Goal: Task Accomplishment & Management: Use online tool/utility

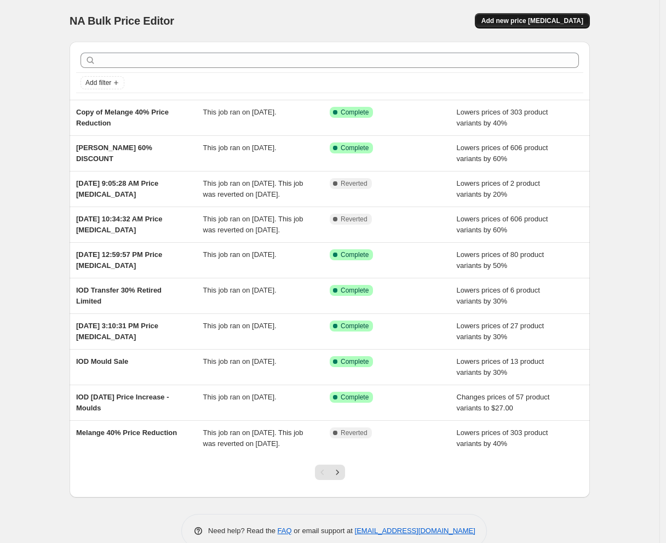
click at [558, 21] on span "Add new price change job" at bounding box center [532, 20] width 102 height 9
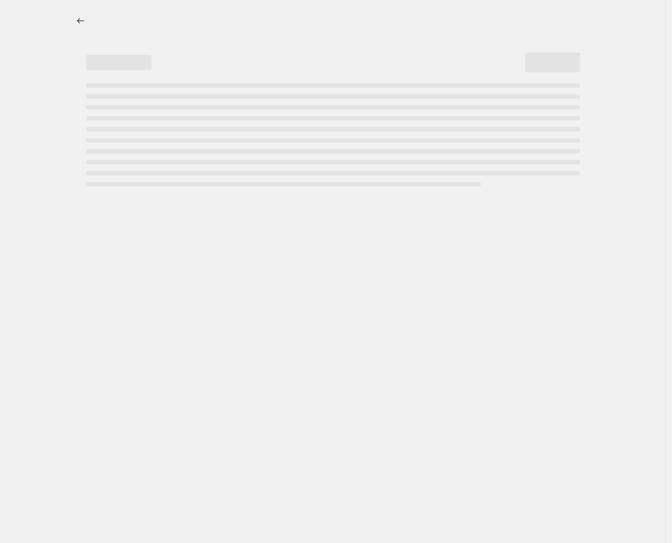
select select "percentage"
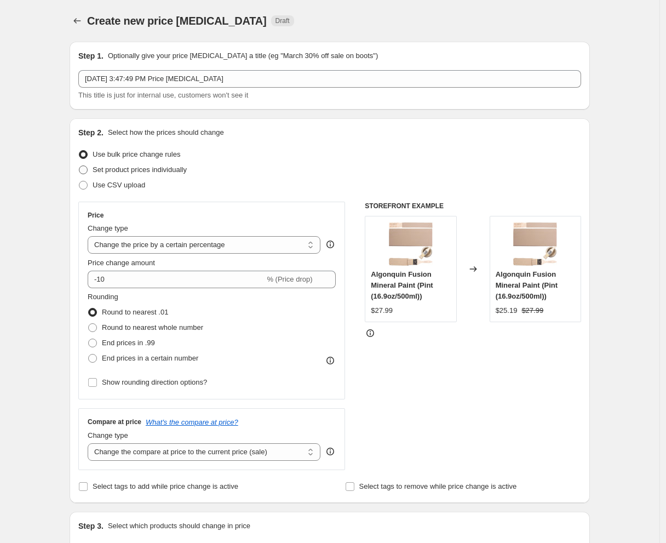
click at [149, 172] on span "Set product prices individually" at bounding box center [140, 169] width 94 height 8
click at [79, 166] on input "Set product prices individually" at bounding box center [79, 165] width 1 height 1
radio input "true"
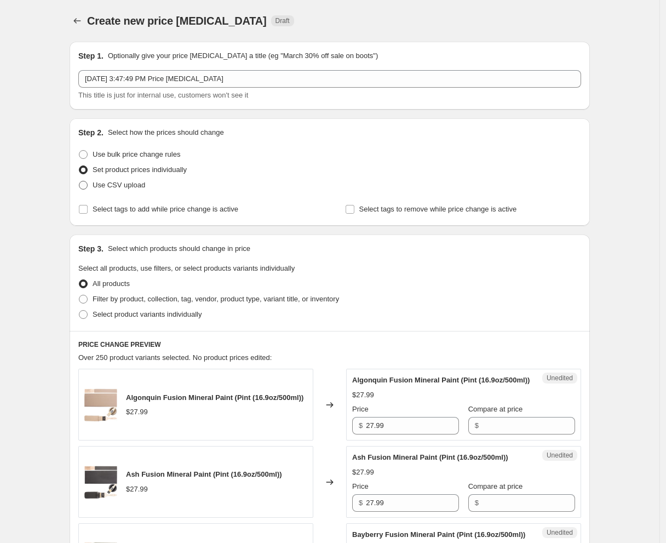
click at [137, 188] on span "Use CSV upload" at bounding box center [119, 185] width 53 height 8
click at [79, 181] on input "Use CSV upload" at bounding box center [79, 181] width 1 height 1
radio input "true"
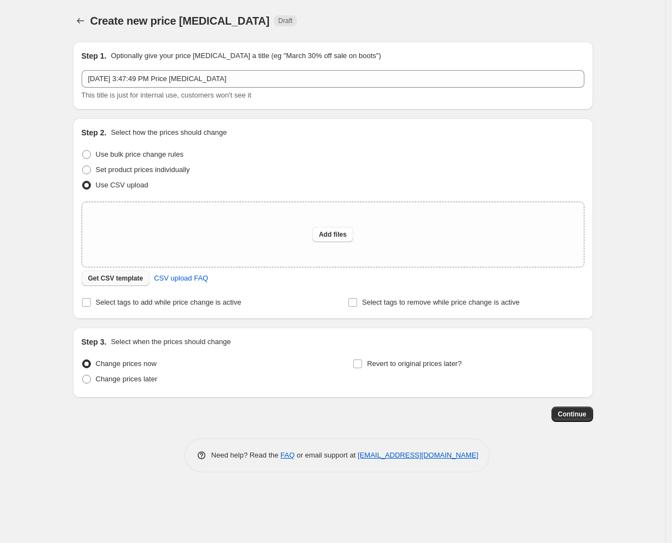
click at [132, 280] on span "Get CSV template" at bounding box center [115, 278] width 55 height 9
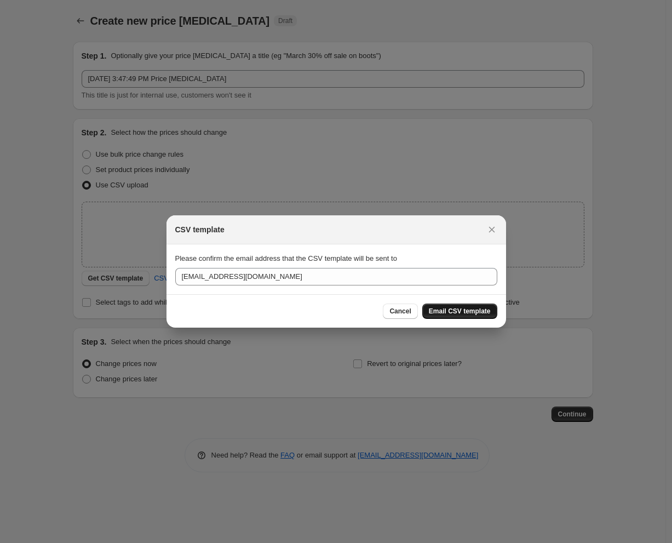
click at [458, 309] on span "Email CSV template" at bounding box center [460, 311] width 62 height 9
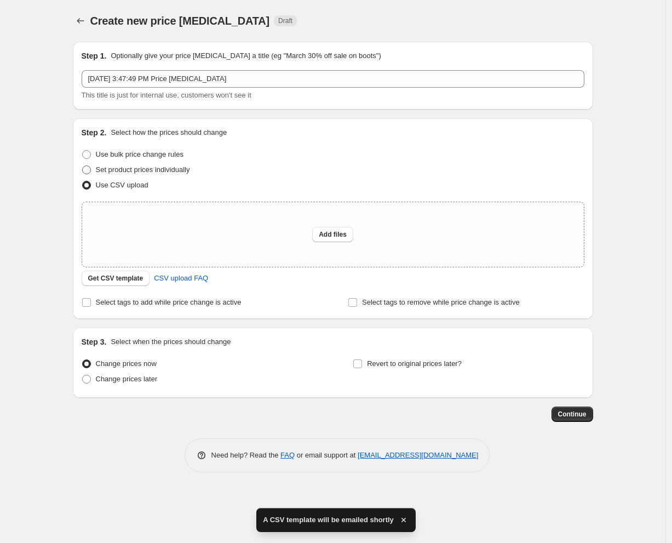
click at [130, 169] on span "Set product prices individually" at bounding box center [143, 169] width 94 height 8
click at [83, 166] on input "Set product prices individually" at bounding box center [82, 165] width 1 height 1
radio input "true"
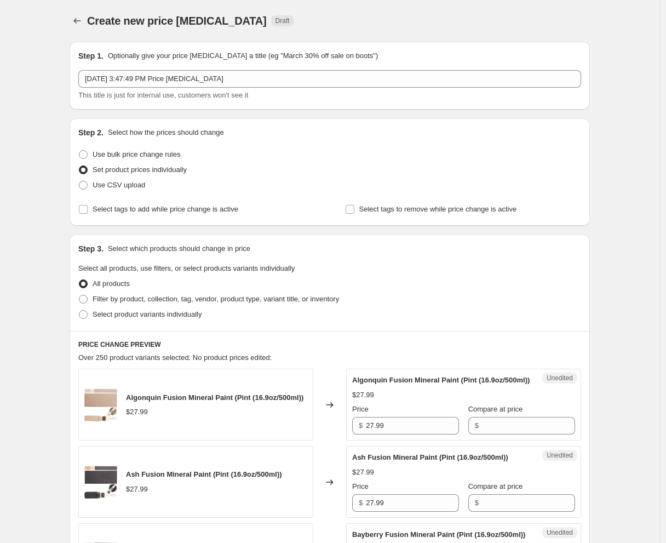
scroll to position [182, 0]
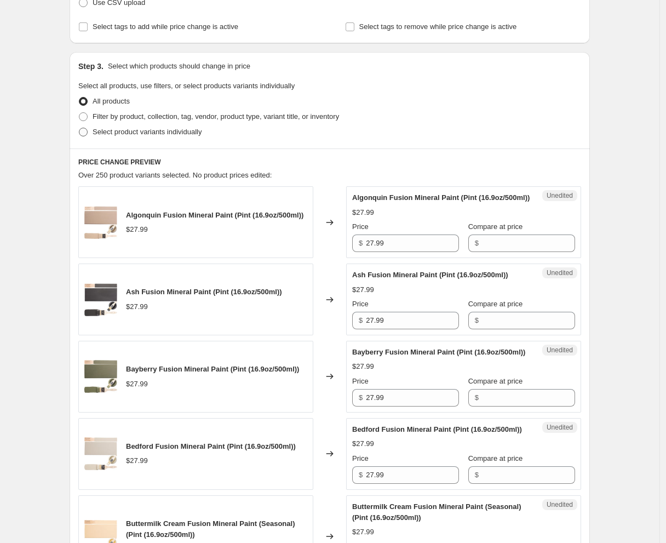
click at [172, 134] on span "Select product variants individually" at bounding box center [147, 132] width 109 height 8
click at [79, 128] on input "Select product variants individually" at bounding box center [79, 128] width 1 height 1
radio input "true"
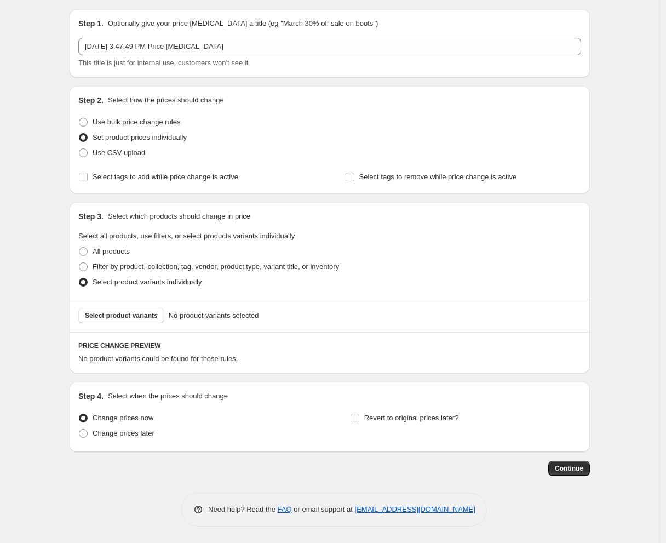
scroll to position [31, 0]
click at [127, 313] on span "Select product variants" at bounding box center [121, 316] width 73 height 9
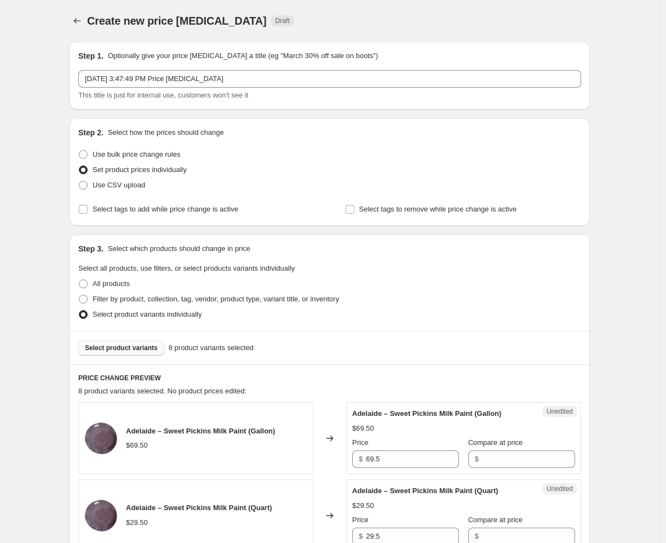
scroll to position [243, 0]
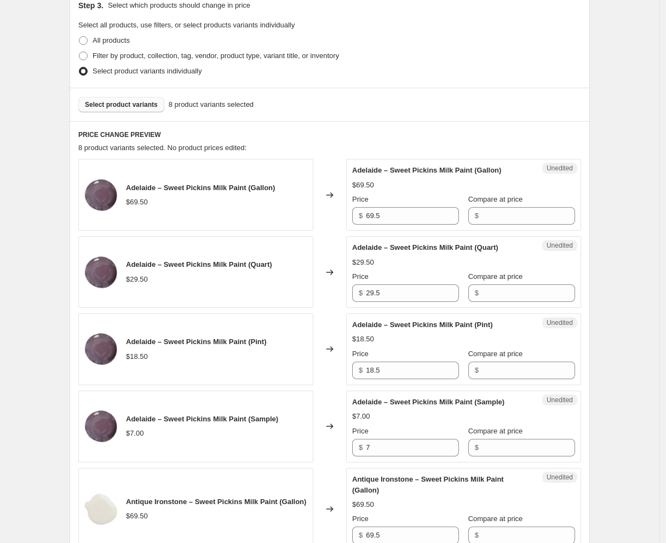
click at [140, 99] on button "Select product variants" at bounding box center [121, 104] width 86 height 15
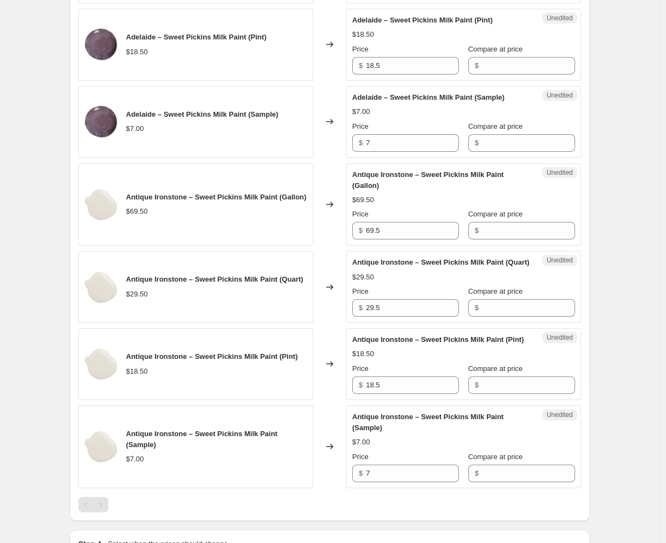
scroll to position [0, 0]
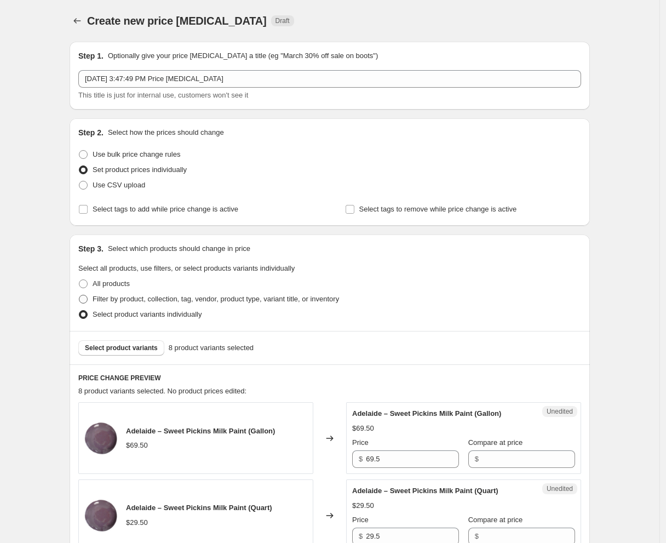
click at [123, 291] on label "All products" at bounding box center [103, 283] width 51 height 15
click at [79, 280] on input "All products" at bounding box center [79, 279] width 1 height 1
radio input "true"
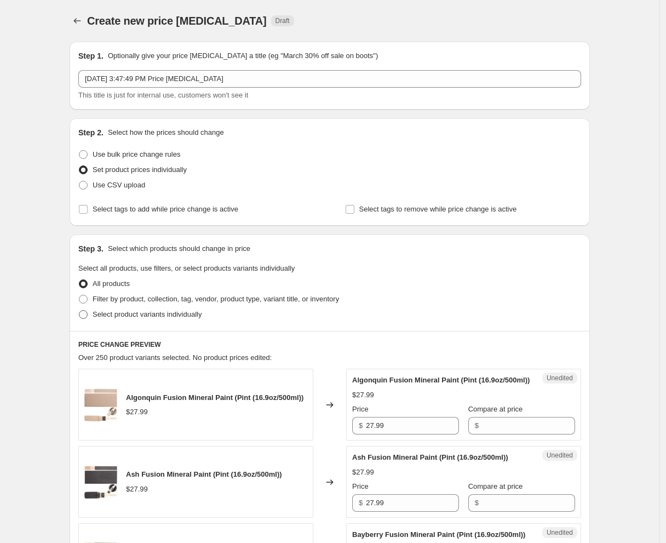
click at [119, 314] on span "Select product variants individually" at bounding box center [147, 314] width 109 height 8
click at [79, 310] on input "Select product variants individually" at bounding box center [79, 310] width 1 height 1
radio input "true"
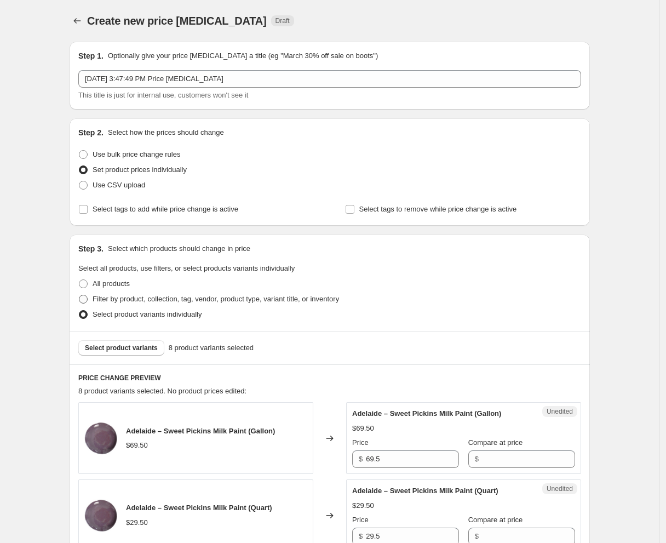
click at [124, 299] on span "Filter by product, collection, tag, vendor, product type, variant title, or inv…" at bounding box center [216, 299] width 246 height 8
click at [79, 295] on input "Filter by product, collection, tag, vendor, product type, variant title, or inv…" at bounding box center [79, 295] width 1 height 1
radio input "true"
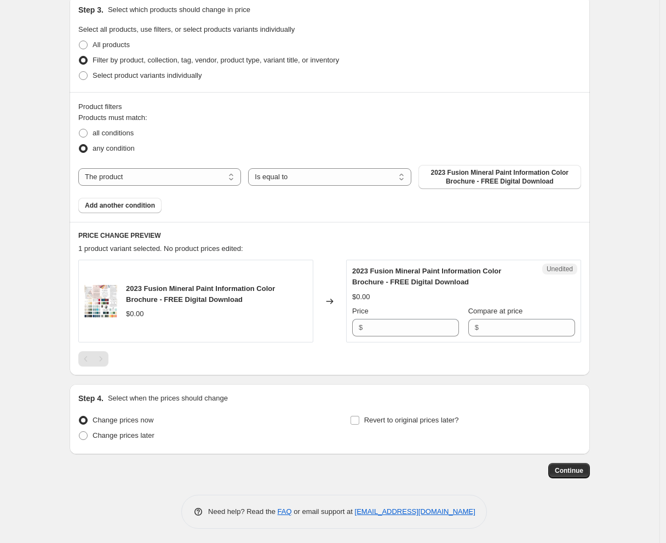
scroll to position [239, 0]
click at [233, 174] on select "The product The product's collection The product's tag The product's vendor The…" at bounding box center [159, 177] width 163 height 18
select select "vendor"
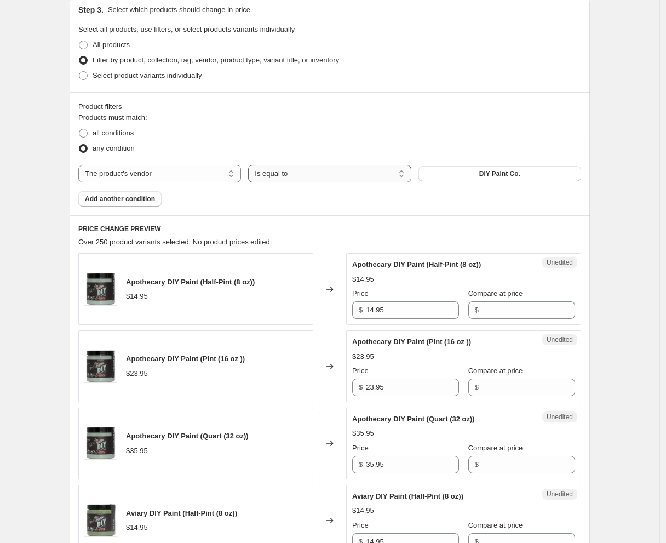
click at [338, 175] on select "Is equal to Is not equal to" at bounding box center [329, 174] width 163 height 18
click at [251, 165] on select "Is equal to Is not equal to" at bounding box center [329, 174] width 163 height 18
click at [462, 173] on button "DIY Paint Co." at bounding box center [499, 173] width 163 height 15
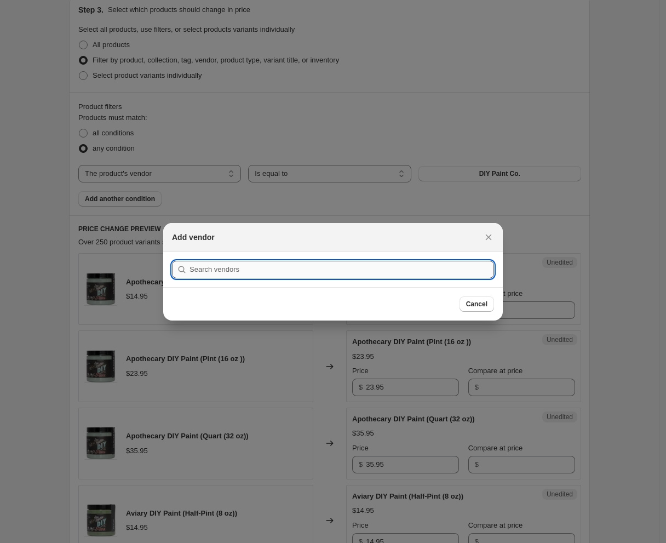
click at [317, 276] on input ":rht:" at bounding box center [341, 270] width 304 height 18
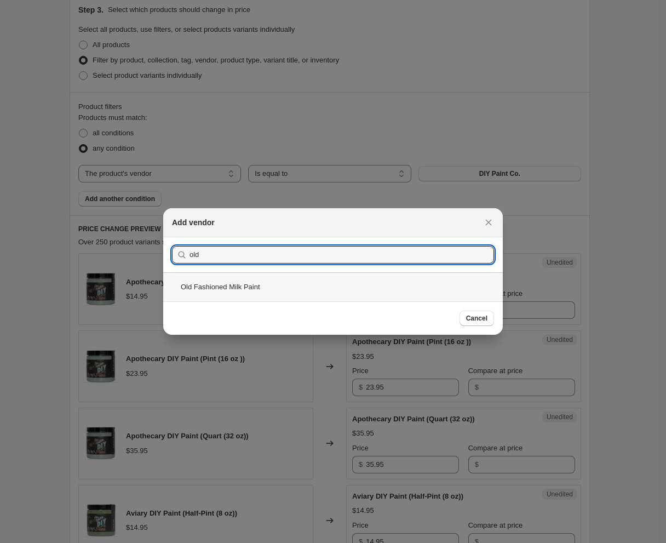
type input "old"
click at [276, 291] on div "Old Fashioned Milk Paint" at bounding box center [332, 286] width 339 height 29
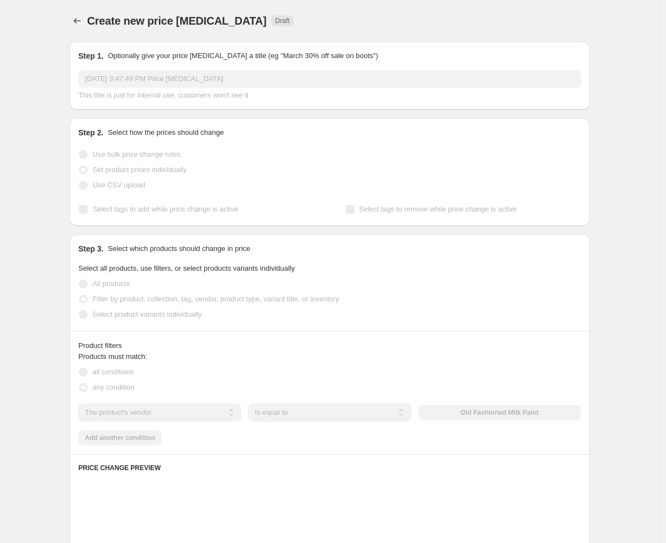
scroll to position [239, 0]
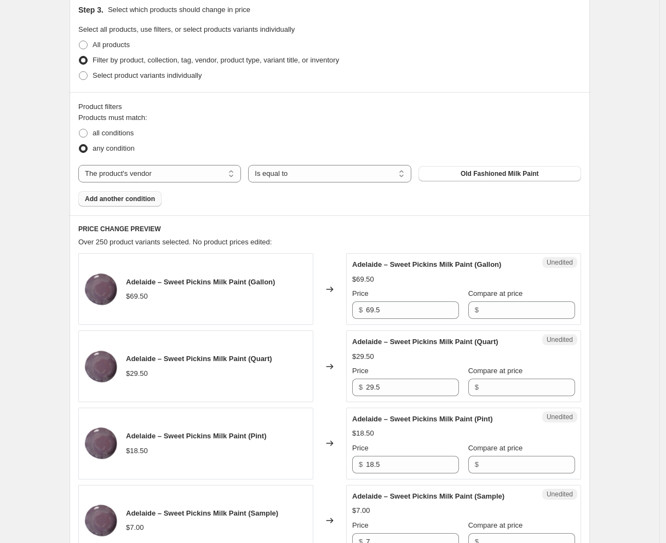
click at [149, 197] on span "Add another condition" at bounding box center [120, 198] width 70 height 9
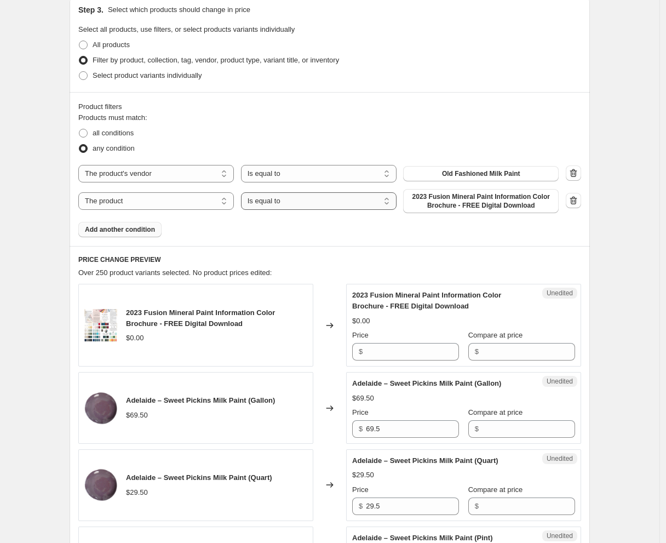
click at [304, 198] on select "Is equal to Is not equal to" at bounding box center [318, 201] width 155 height 18
click at [244, 192] on select "Is equal to Is not equal to" at bounding box center [318, 201] width 155 height 18
click at [192, 201] on select "The product The product's collection The product's tag The product's vendor The…" at bounding box center [155, 201] width 155 height 18
select select "product_type"
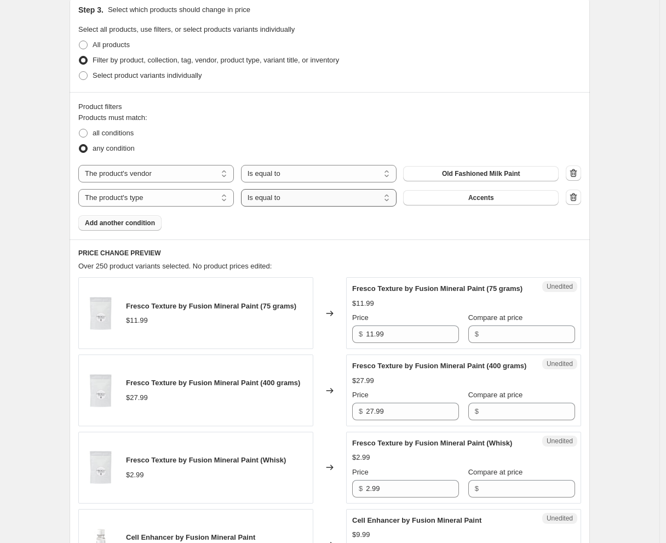
click at [326, 199] on select "Is equal to Is not equal to" at bounding box center [318, 198] width 155 height 18
click at [244, 189] on select "Is equal to Is not equal to" at bounding box center [318, 198] width 155 height 18
click at [473, 197] on span "Accents" at bounding box center [481, 197] width 26 height 9
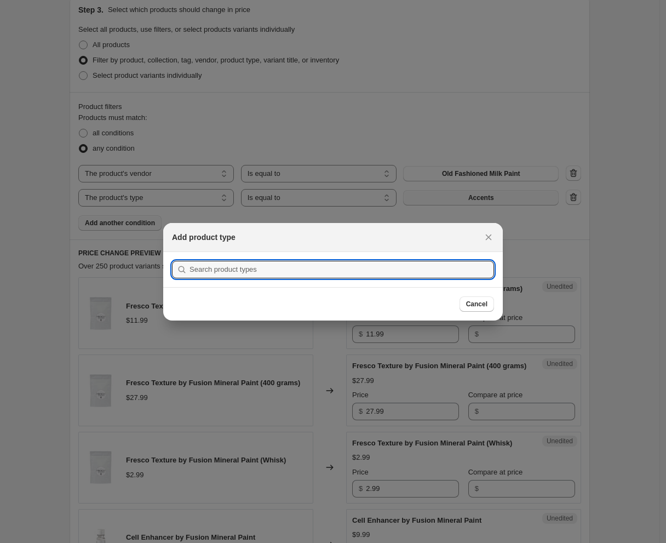
scroll to position [0, 0]
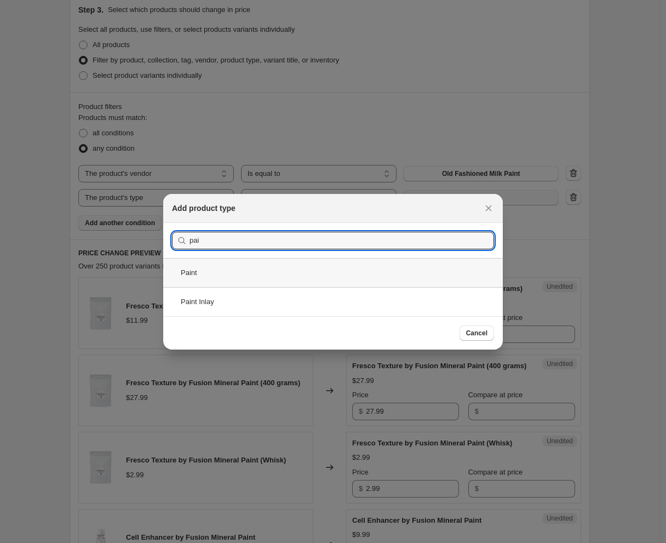
type input "pai"
click at [228, 284] on div "Paint" at bounding box center [332, 272] width 339 height 29
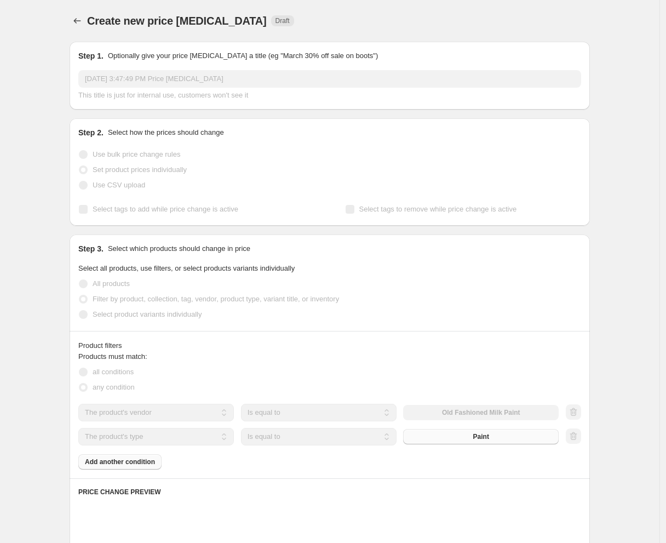
scroll to position [239, 0]
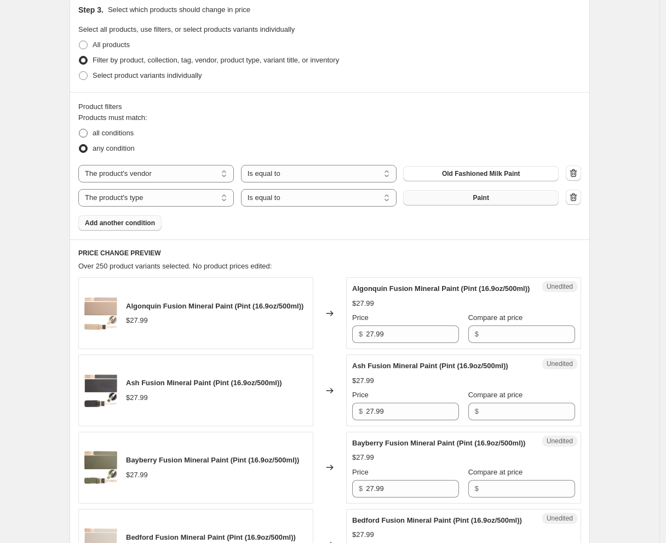
click at [120, 133] on span "all conditions" at bounding box center [113, 133] width 41 height 8
click at [79, 129] on input "all conditions" at bounding box center [79, 129] width 1 height 1
radio input "true"
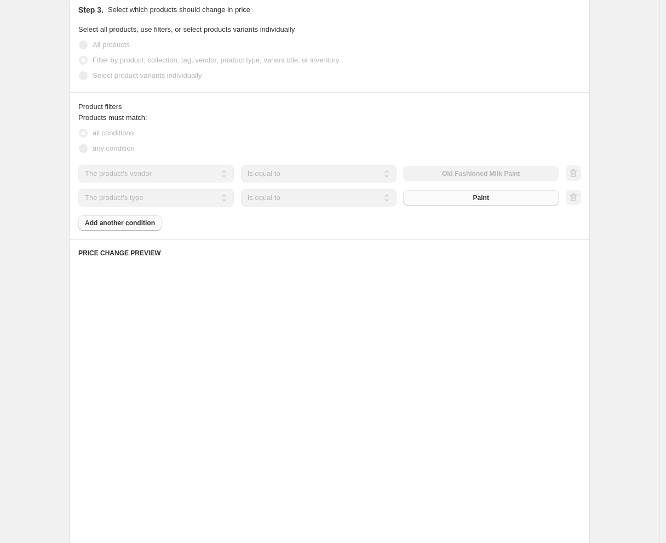
scroll to position [145, 0]
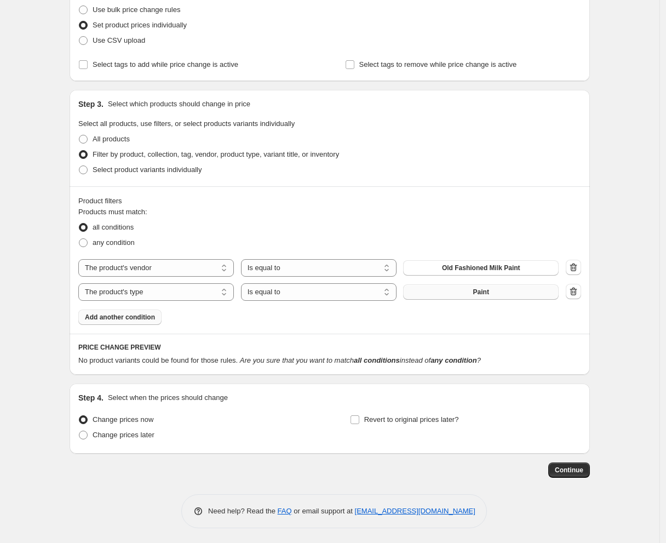
click at [472, 293] on button "Paint" at bounding box center [480, 291] width 155 height 15
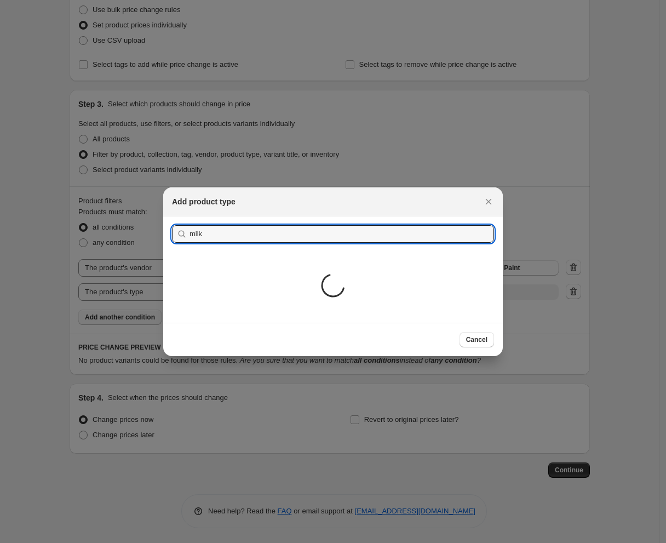
type input "milk"
click at [367, 282] on div "Loading..." at bounding box center [332, 286] width 339 height 71
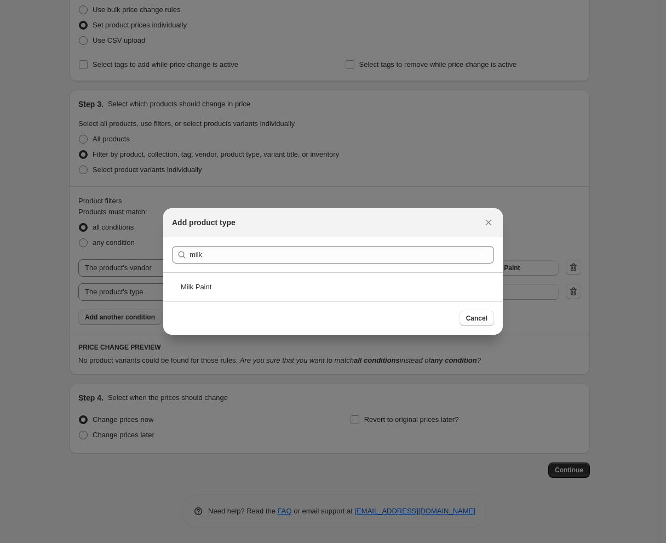
click at [367, 282] on div "Milk Paint" at bounding box center [332, 286] width 339 height 29
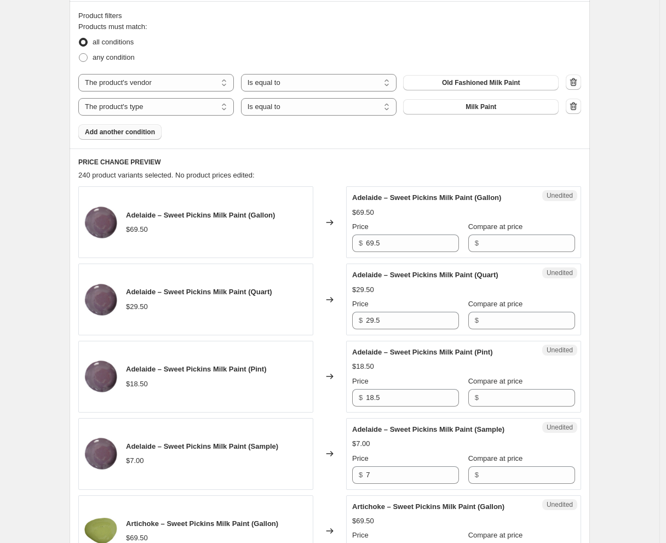
scroll to position [274, 0]
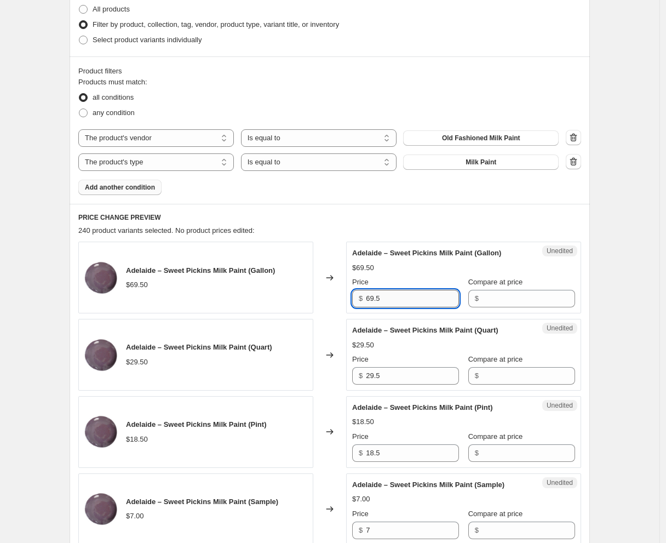
click at [408, 292] on input "69.5" at bounding box center [412, 299] width 93 height 18
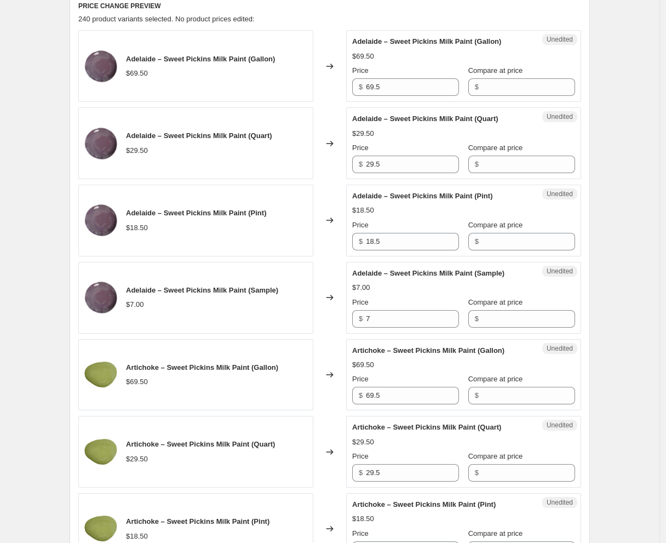
scroll to position [517, 0]
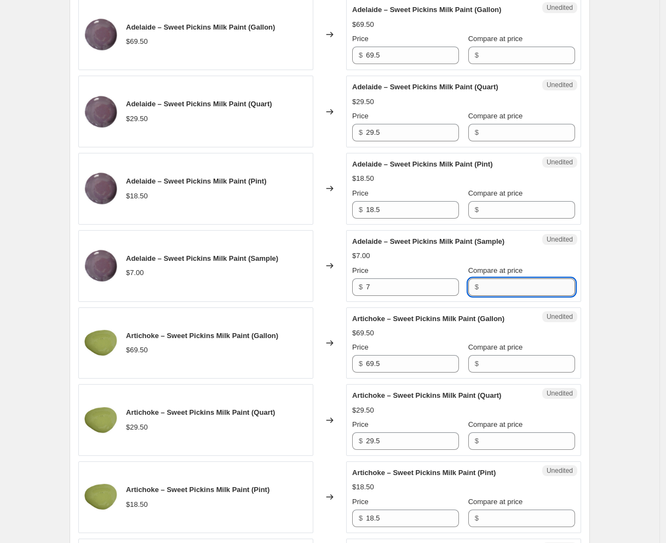
click at [497, 286] on input "Compare at price" at bounding box center [528, 287] width 93 height 18
paste input "7.70"
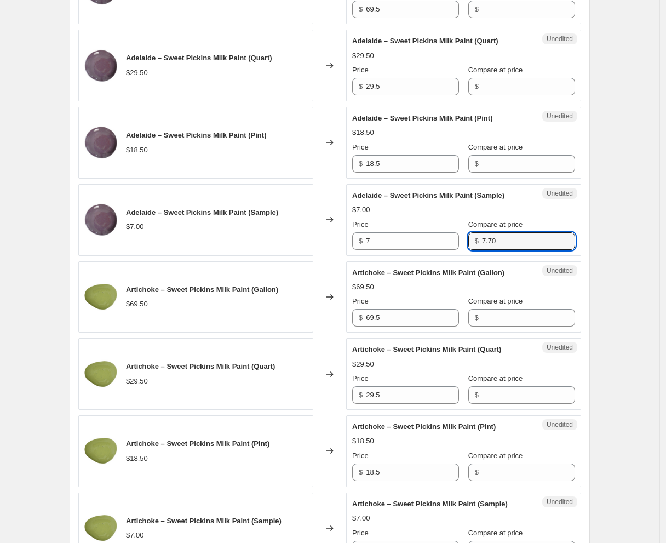
scroll to position [578, 0]
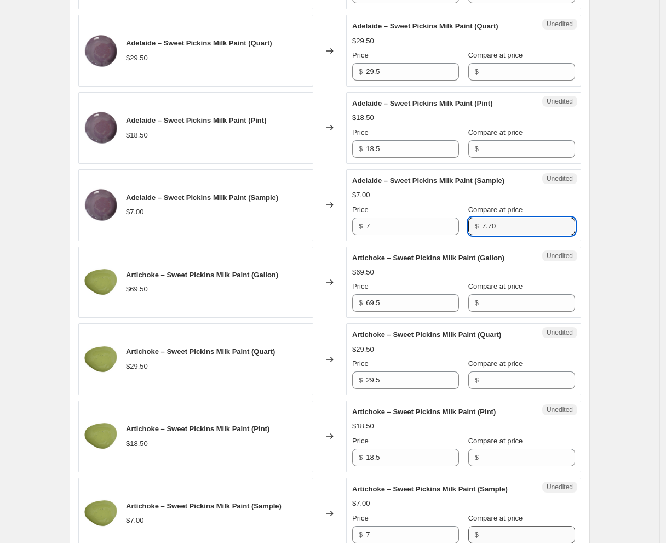
type input "7.70"
click at [502, 529] on input "Compare at price" at bounding box center [528, 535] width 93 height 18
paste input "7.70"
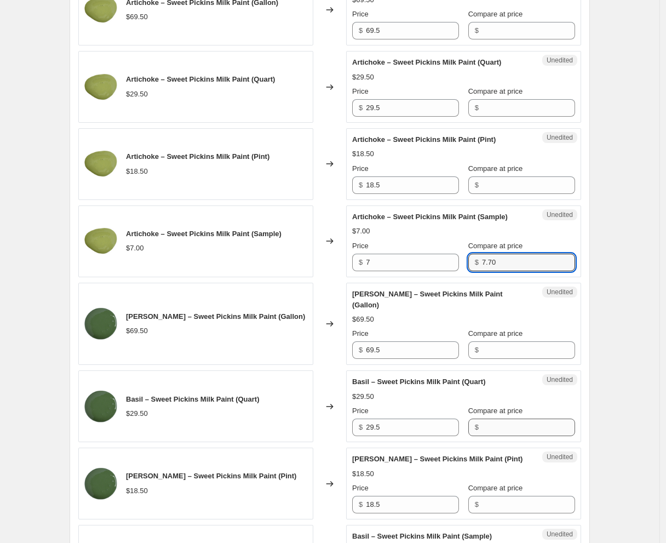
scroll to position [943, 0]
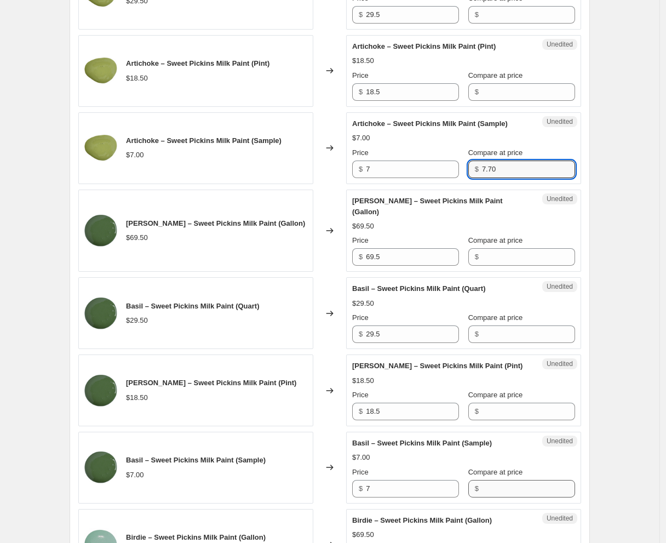
type input "7.70"
click at [503, 480] on input "Compare at price" at bounding box center [528, 489] width 93 height 18
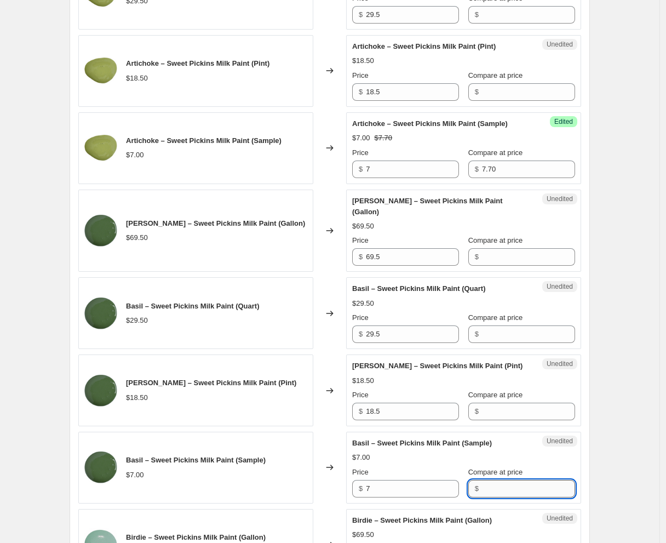
paste input "7.70"
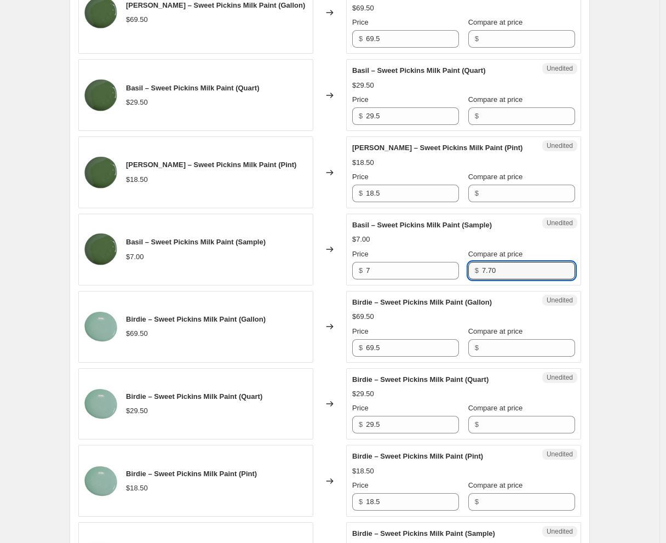
scroll to position [1309, 0]
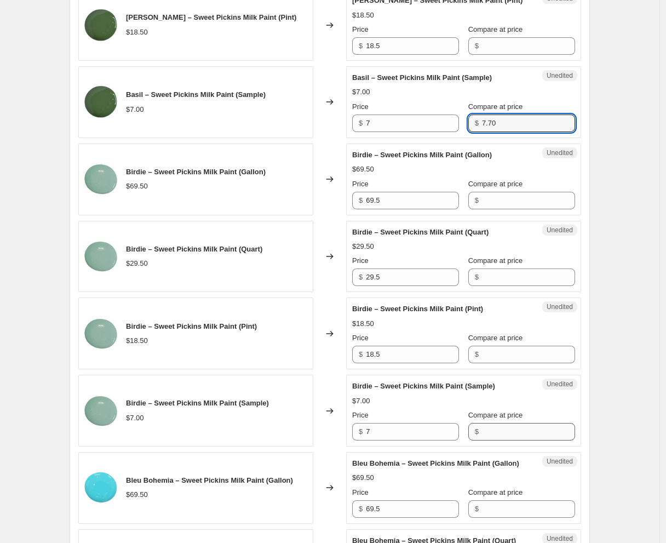
type input "7.70"
click at [504, 423] on input "Compare at price" at bounding box center [528, 432] width 93 height 18
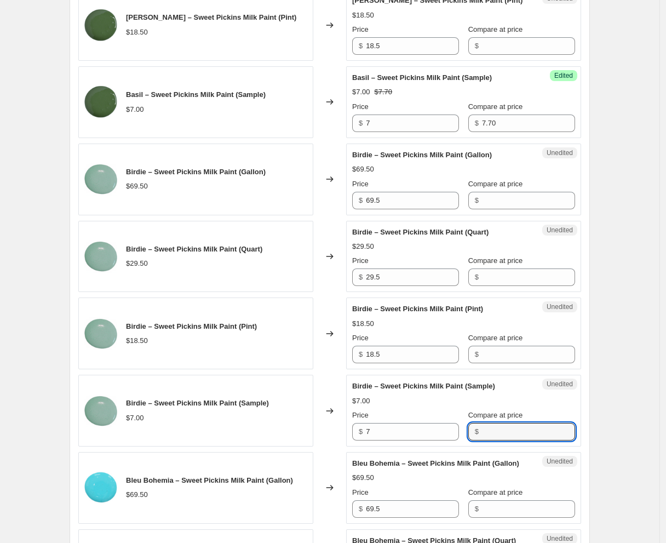
paste input "7.70"
type input "7.70"
drag, startPoint x: 423, startPoint y: 417, endPoint x: 354, endPoint y: 412, distance: 69.7
click at [354, 412] on div "Unedited Birdie – Sweet Pickins Milk Paint (Sample) $7.00 Price $ 7 Compare at …" at bounding box center [463, 410] width 235 height 72
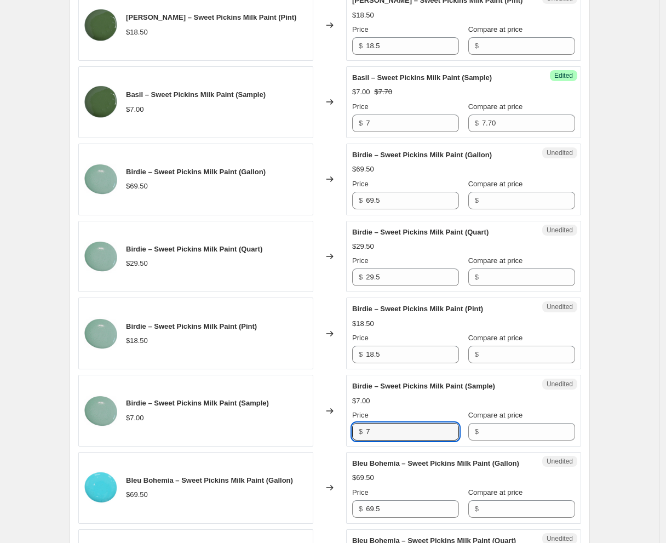
paste input ".70"
type input "7.70"
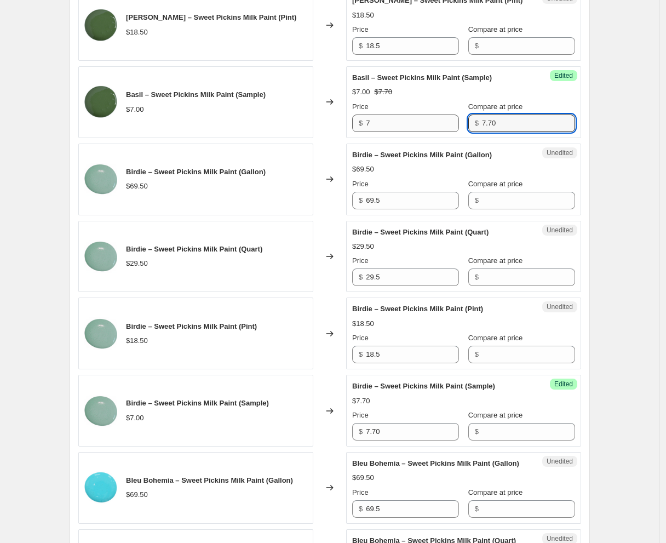
drag, startPoint x: 495, startPoint y: 106, endPoint x: 397, endPoint y: 102, distance: 98.1
click at [468, 114] on div "$ 7.70" at bounding box center [521, 123] width 107 height 18
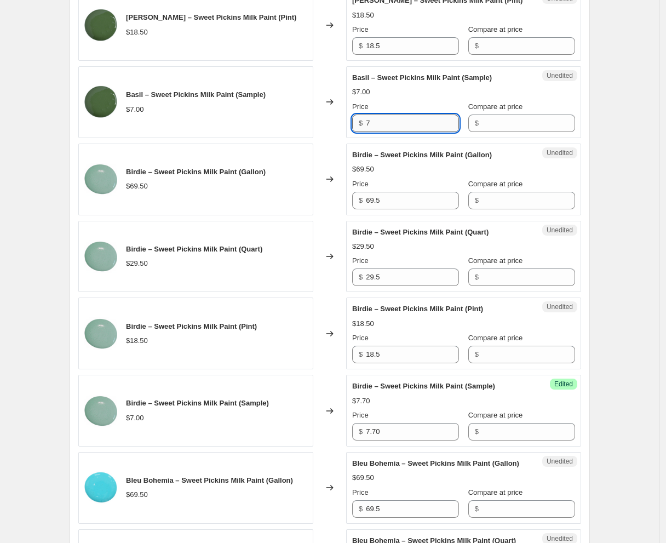
click at [412, 114] on input "7" at bounding box center [412, 123] width 93 height 18
drag, startPoint x: 412, startPoint y: 104, endPoint x: 309, endPoint y: 103, distance: 102.4
click at [309, 103] on div "Basil – Sweet Pickins Milk Paint (Sample) $7.00 Changed to Unedited Basil – Swe…" at bounding box center [329, 102] width 503 height 72
paste input ".70"
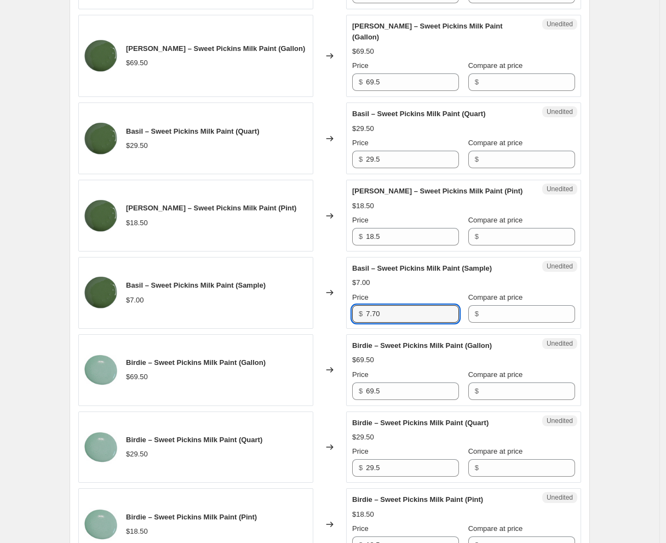
scroll to position [1004, 0]
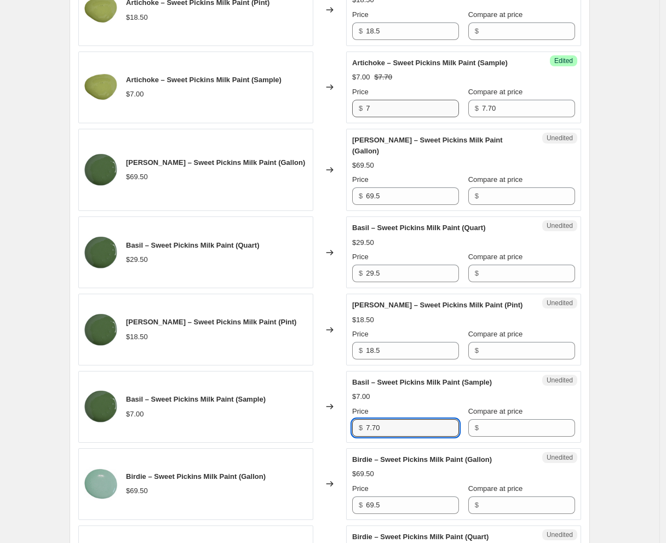
type input "7.70"
drag, startPoint x: 390, startPoint y: 104, endPoint x: 318, endPoint y: 95, distance: 73.3
click at [320, 95] on div "Artichoke – Sweet Pickins Milk Paint (Sample) $7.00 Changed to Success Edited A…" at bounding box center [329, 87] width 503 height 72
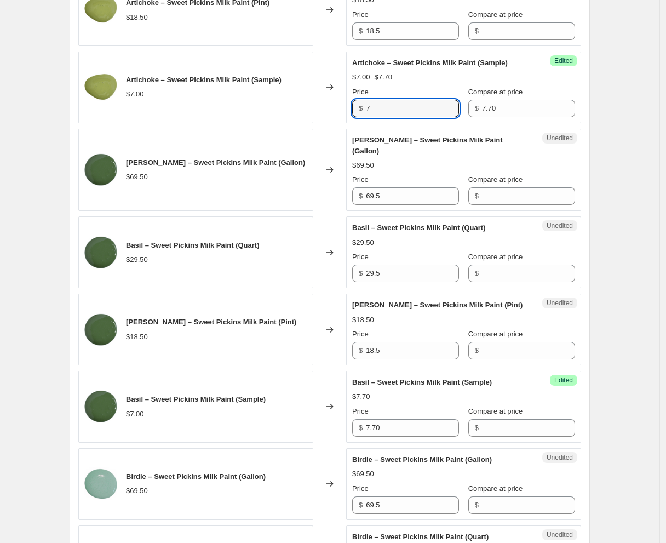
paste input ".70"
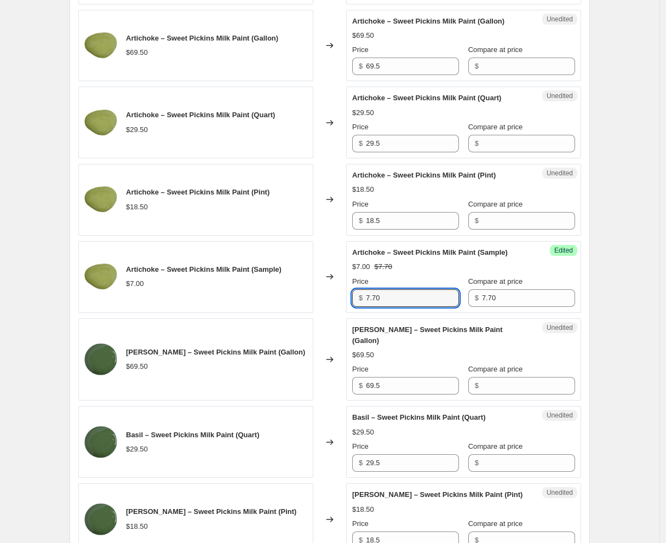
scroll to position [578, 0]
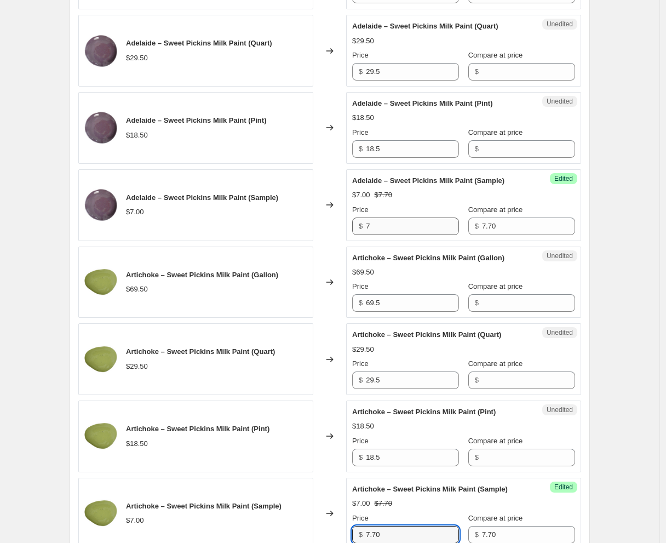
type input "7.70"
drag, startPoint x: 410, startPoint y: 222, endPoint x: 309, endPoint y: 216, distance: 101.0
click at [309, 216] on div "Adelaide – Sweet Pickins Milk Paint (Sample) $7.00 Changed to Success Edited Ad…" at bounding box center [329, 205] width 503 height 72
paste input ".70"
type input "7.70"
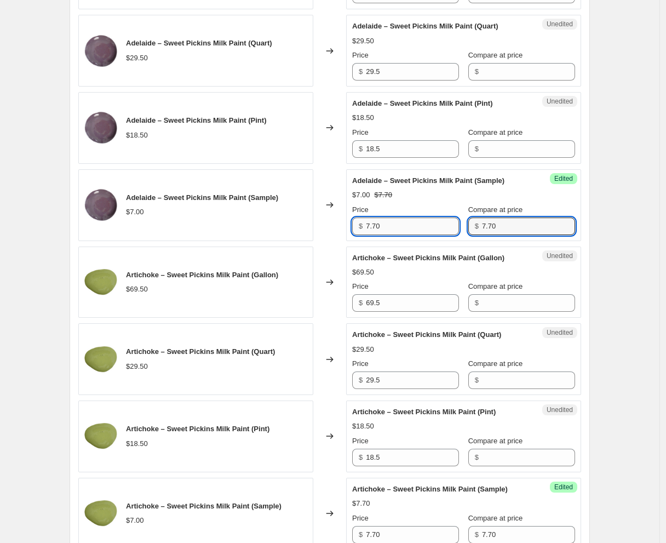
click at [419, 217] on div "Price $ 7.70 Compare at price $ 7.70" at bounding box center [463, 219] width 223 height 31
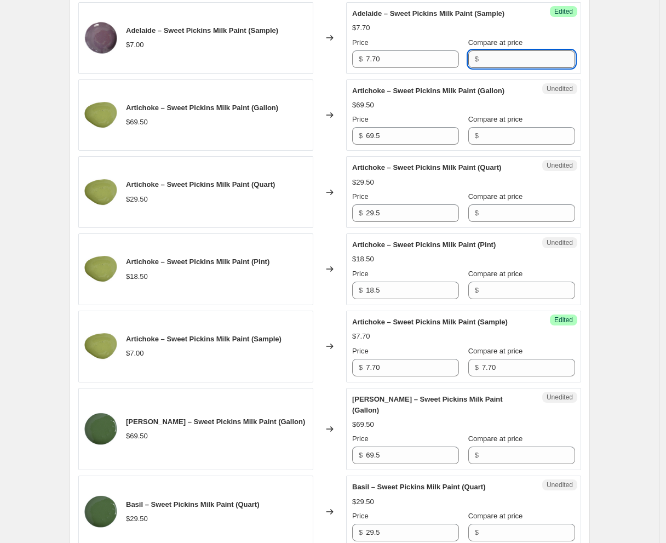
scroll to position [883, 0]
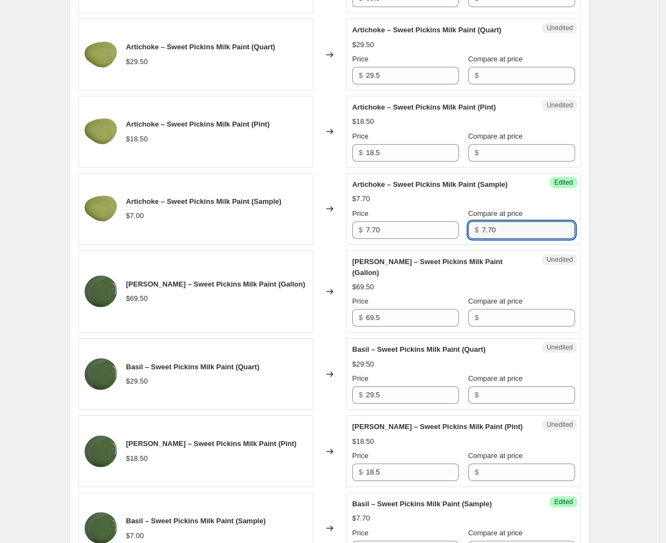
drag, startPoint x: 495, startPoint y: 227, endPoint x: 452, endPoint y: 227, distance: 42.7
click at [454, 227] on div "Price $ 7.70 Compare at price $ 7.70" at bounding box center [463, 223] width 223 height 31
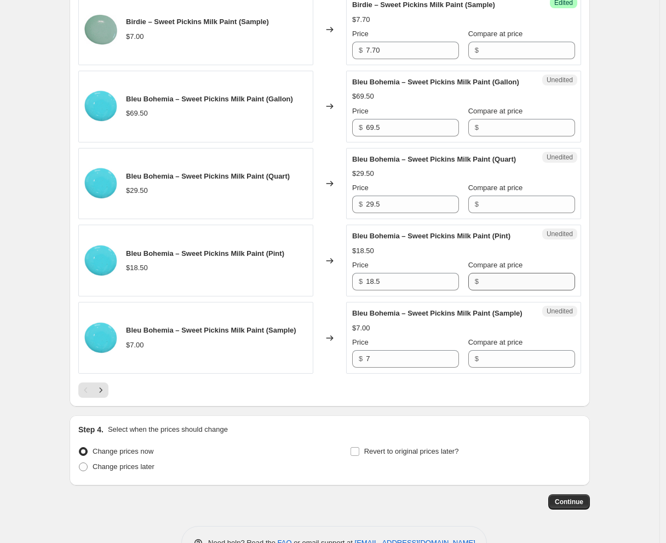
scroll to position [1734, 0]
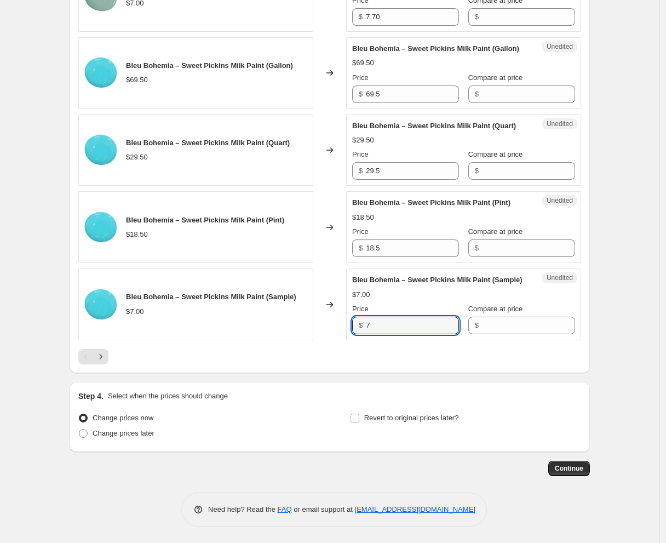
drag, startPoint x: 402, startPoint y: 326, endPoint x: 263, endPoint y: 313, distance: 139.6
click at [260, 313] on div "Bleu Bohemia – Sweet Pickins Milk Paint (Sample) $7.00 Changed to Unedited Bleu…" at bounding box center [329, 304] width 503 height 72
paste input ".70"
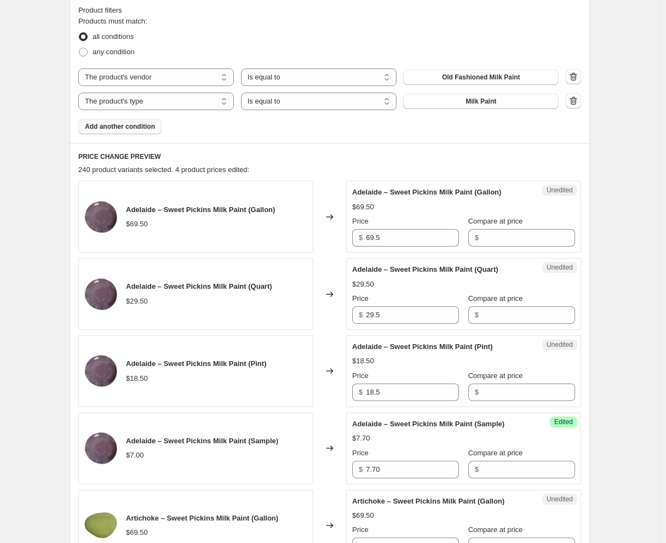
scroll to position [91, 0]
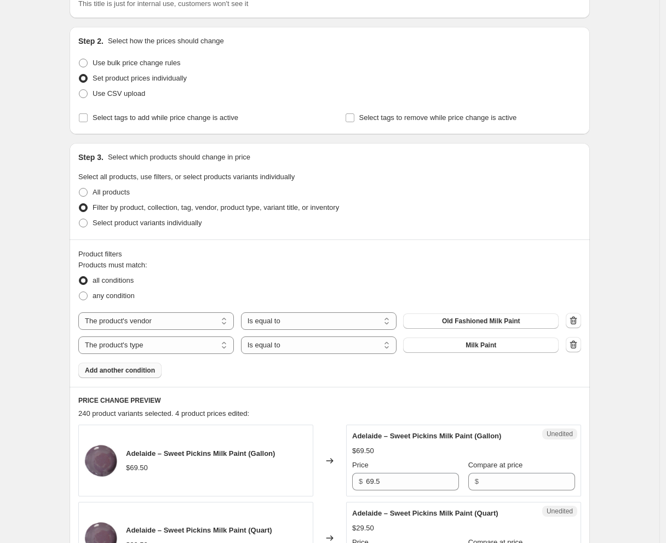
type input "7.70"
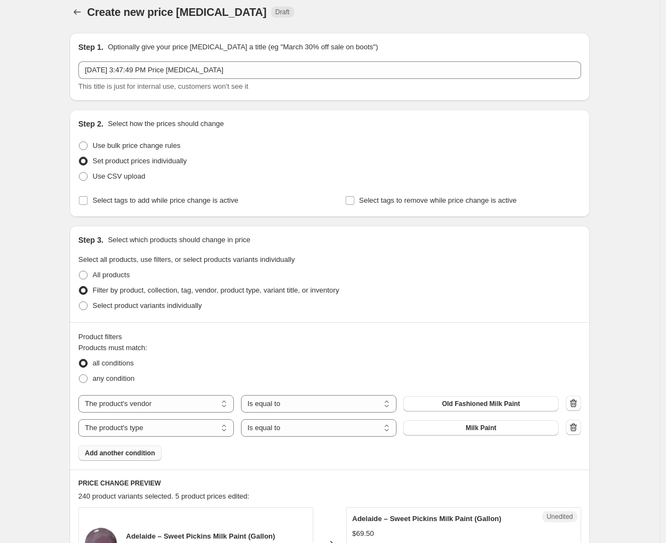
scroll to position [0, 0]
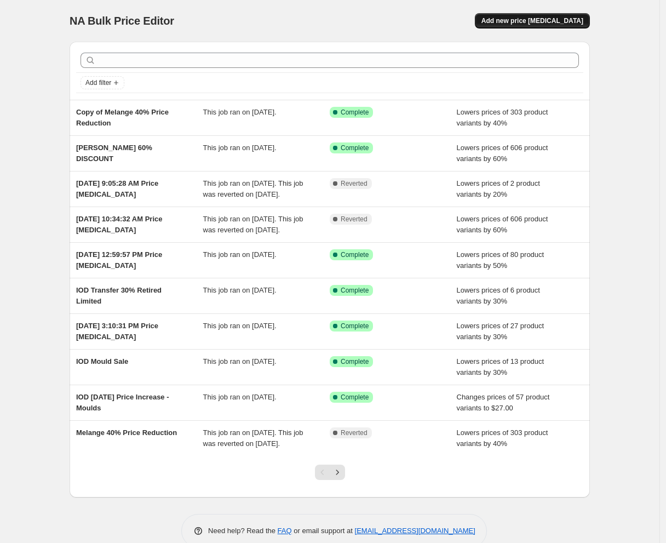
click at [536, 20] on span "Add new price change job" at bounding box center [532, 20] width 102 height 9
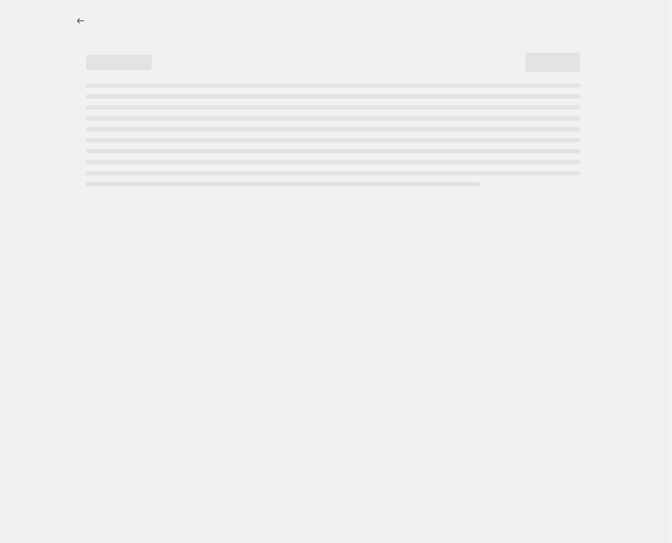
select select "percentage"
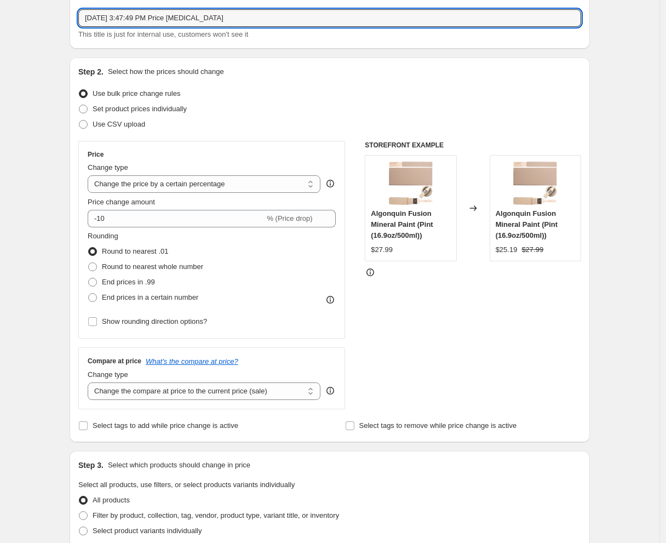
drag, startPoint x: 275, startPoint y: 17, endPoint x: -82, endPoint y: -8, distance: 357.9
click at [0, 0] on html "Home Settings Plans Skip to content Create new price change job. This page is r…" at bounding box center [333, 210] width 666 height 543
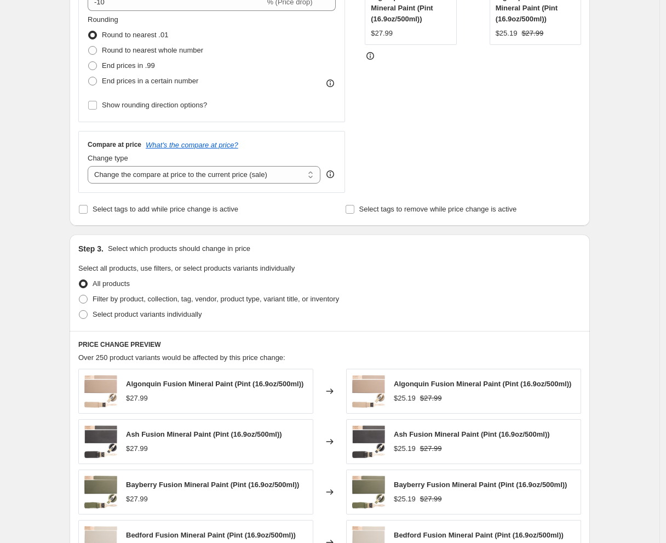
scroll to position [321, 0]
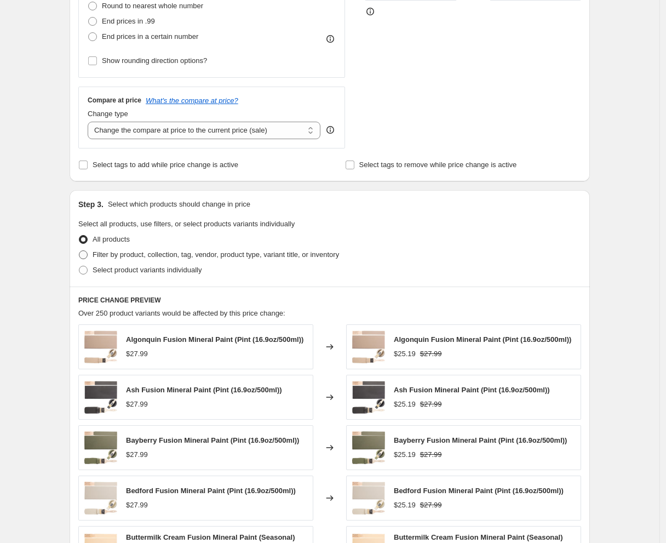
type input "Sweet Pickins Milk Paint"
click at [135, 252] on span "Filter by product, collection, tag, vendor, product type, variant title, or inv…" at bounding box center [216, 254] width 246 height 8
click at [79, 251] on input "Filter by product, collection, tag, vendor, product type, variant title, or inv…" at bounding box center [79, 250] width 1 height 1
radio input "true"
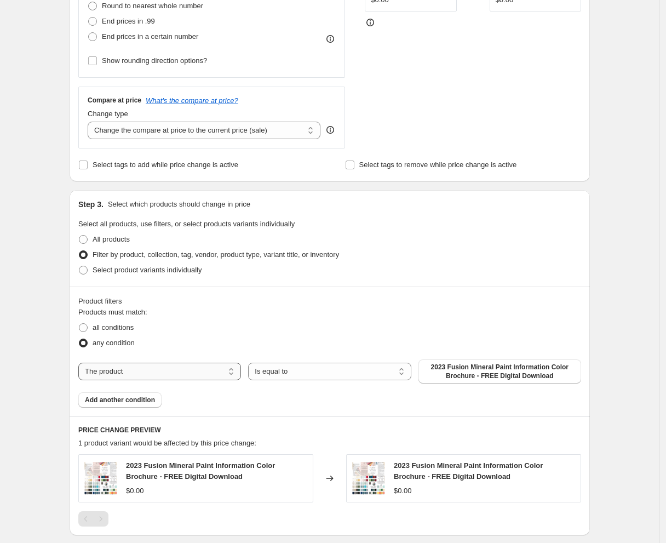
click at [168, 371] on select "The product The product's collection The product's tag The product's vendor The…" at bounding box center [159, 371] width 163 height 18
select select "vendor"
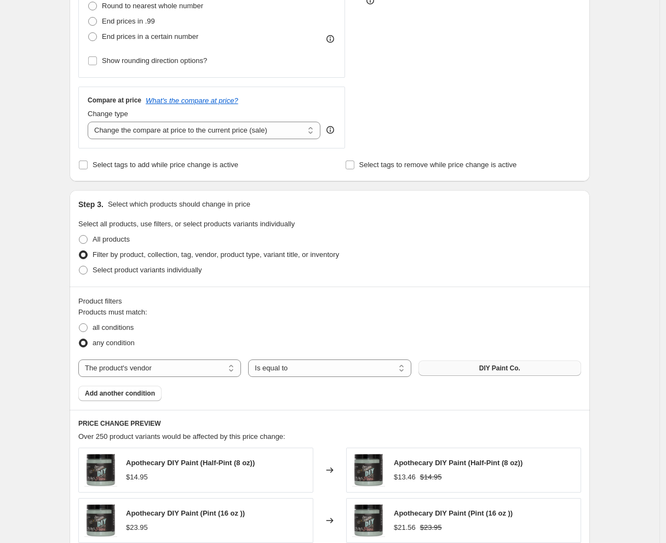
click at [489, 364] on span "DIY Paint Co." at bounding box center [499, 368] width 41 height 9
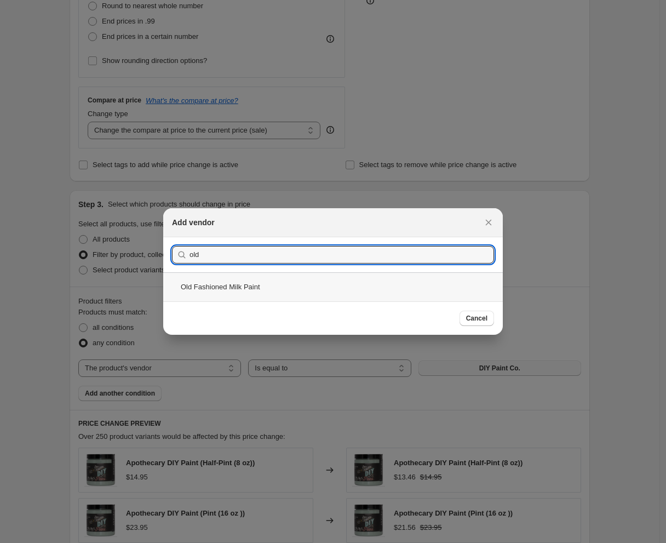
type input "old"
click at [212, 289] on div "Old Fashioned Milk Paint" at bounding box center [332, 286] width 339 height 29
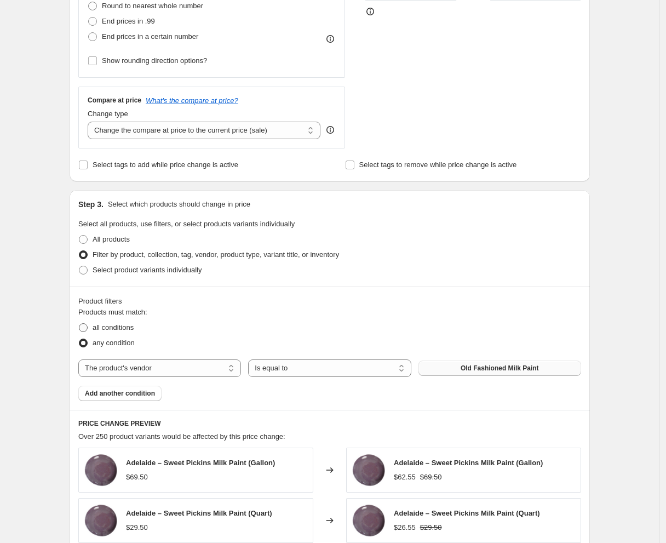
click at [110, 324] on span "all conditions" at bounding box center [113, 327] width 41 height 8
click at [79, 324] on input "all conditions" at bounding box center [79, 323] width 1 height 1
radio input "true"
click at [143, 389] on span "Add another condition" at bounding box center [120, 393] width 70 height 9
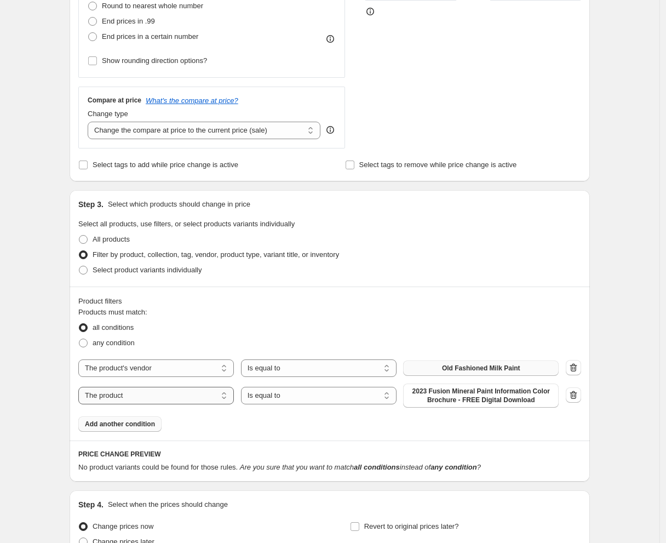
click at [198, 392] on select "The product The product's collection The product's tag The product's vendor The…" at bounding box center [155, 396] width 155 height 18
select select "product_type"
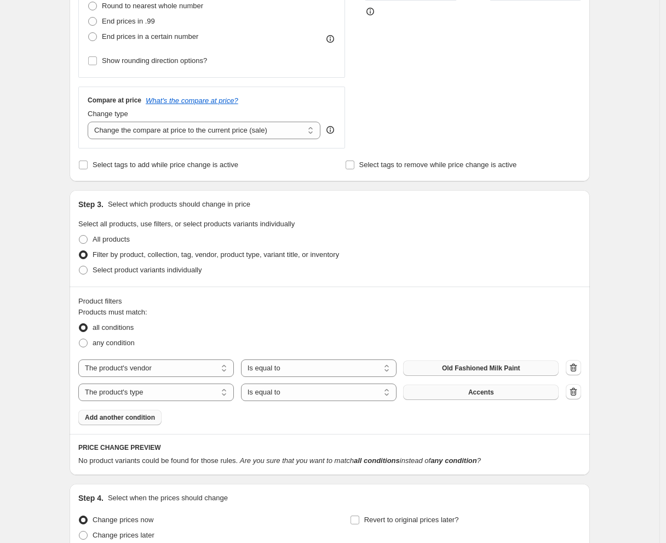
click at [467, 385] on button "Accents" at bounding box center [480, 391] width 155 height 15
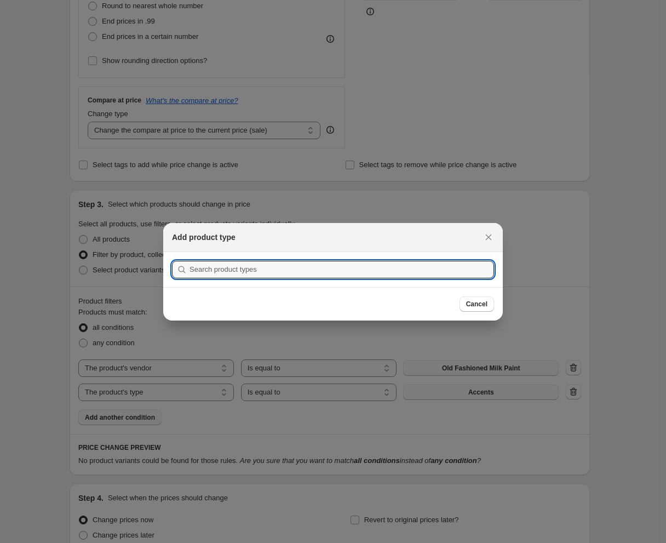
scroll to position [0, 0]
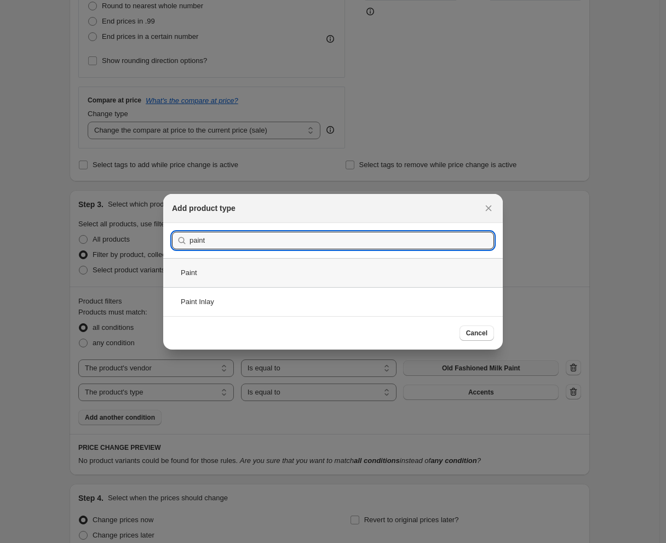
type input "paint"
click at [245, 277] on div "Paint" at bounding box center [332, 272] width 339 height 29
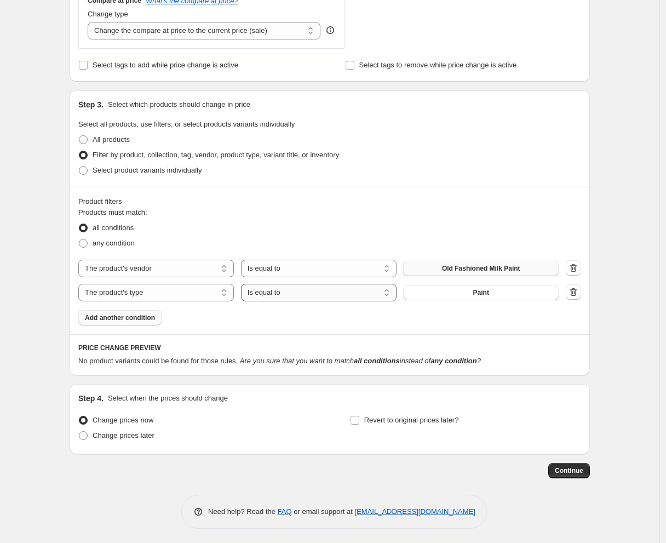
scroll to position [299, 0]
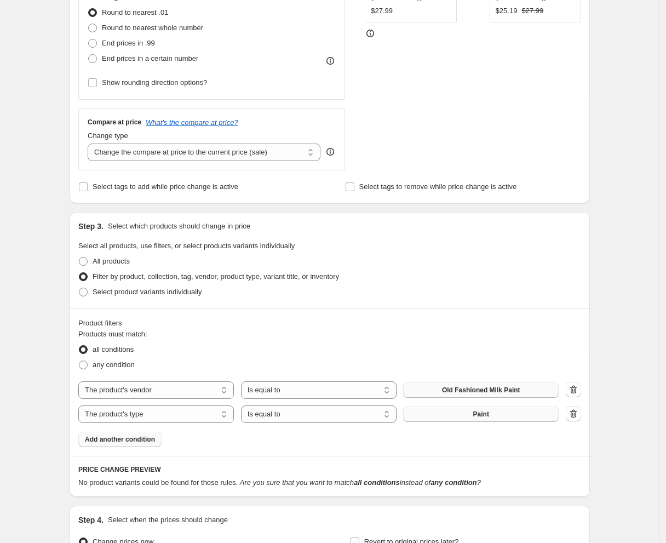
click at [526, 407] on button "Paint" at bounding box center [480, 413] width 155 height 15
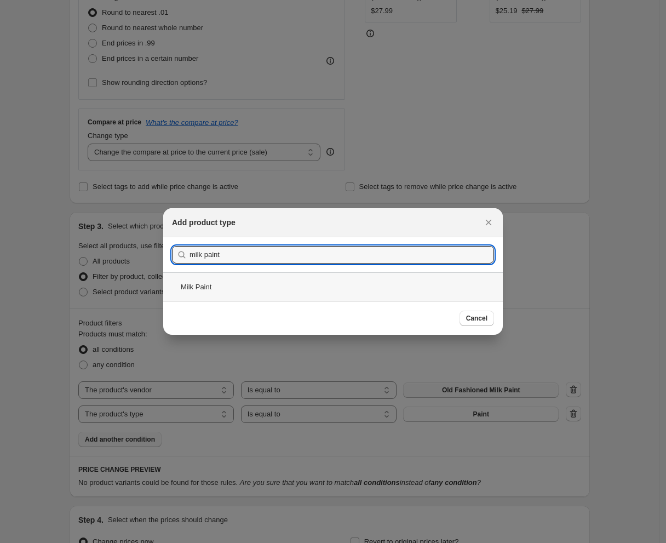
type input "milk paint"
click at [238, 290] on div "Milk Paint" at bounding box center [332, 286] width 339 height 29
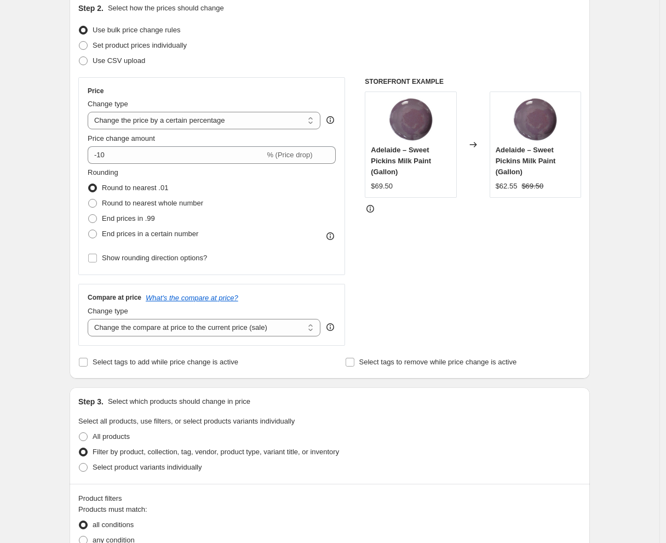
scroll to position [117, 0]
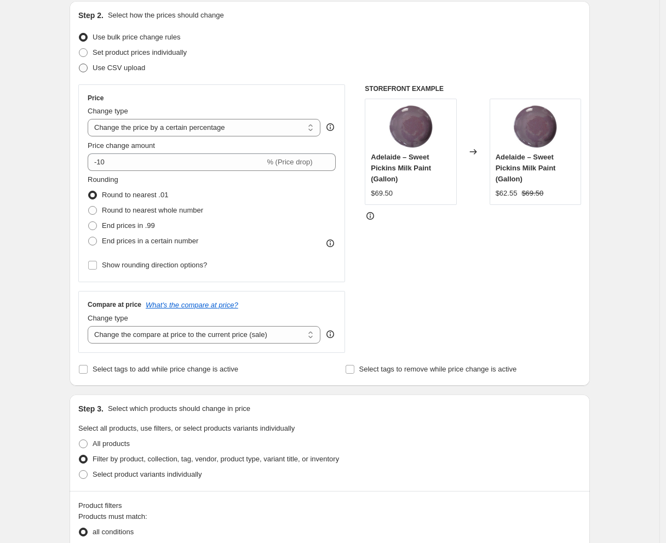
click at [122, 70] on span "Use CSV upload" at bounding box center [119, 68] width 53 height 8
click at [79, 64] on input "Use CSV upload" at bounding box center [79, 64] width 1 height 1
radio input "true"
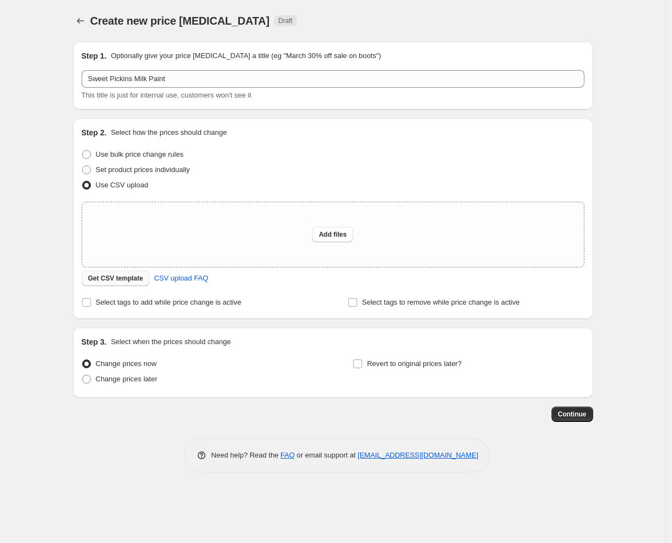
click at [129, 278] on span "Get CSV template" at bounding box center [115, 278] width 55 height 9
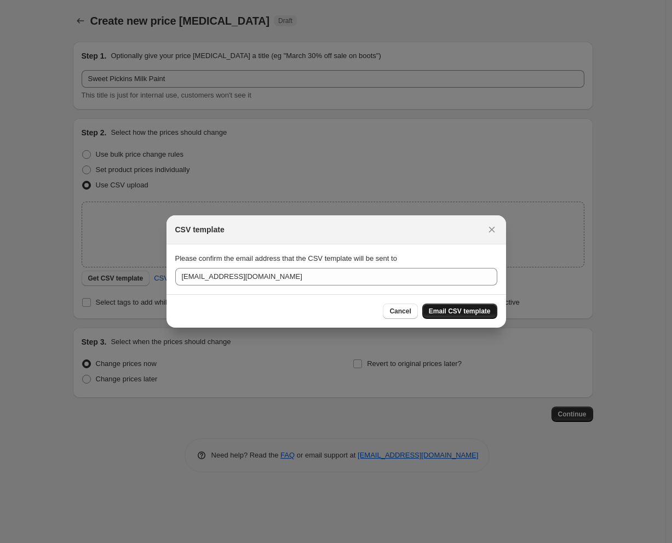
click at [454, 307] on span "Email CSV template" at bounding box center [460, 311] width 62 height 9
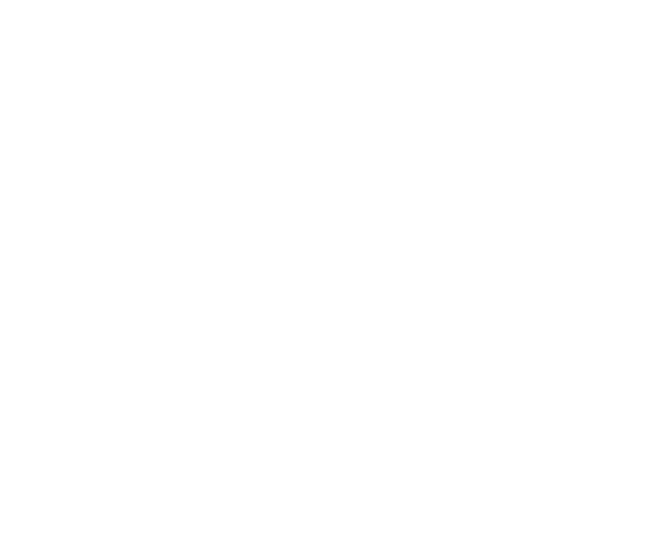
select select "percentage"
